Goal: Information Seeking & Learning: Learn about a topic

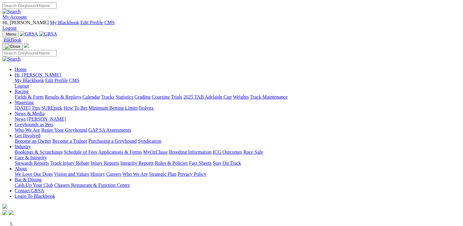
click at [28, 89] on link "Racing" at bounding box center [22, 91] width 14 height 5
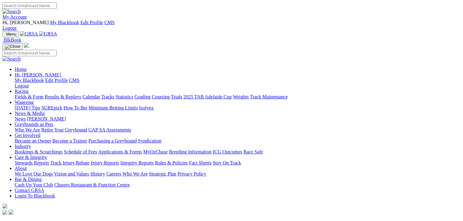
click at [150, 94] on link "Grading" at bounding box center [143, 96] width 16 height 5
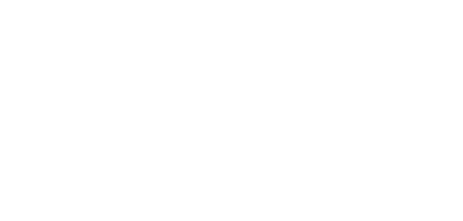
scroll to position [642, 0]
